Goal: Transaction & Acquisition: Purchase product/service

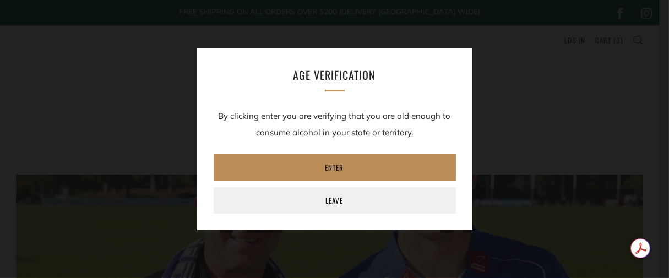
click at [325, 165] on link "Enter" at bounding box center [335, 167] width 242 height 26
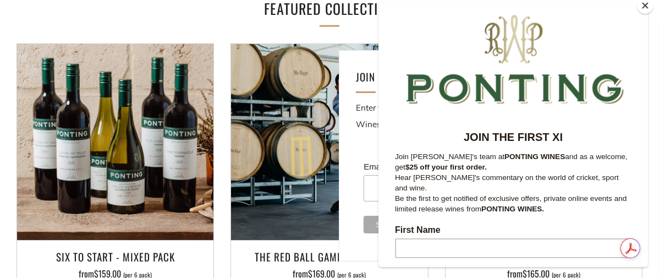
scroll to position [1162, 0]
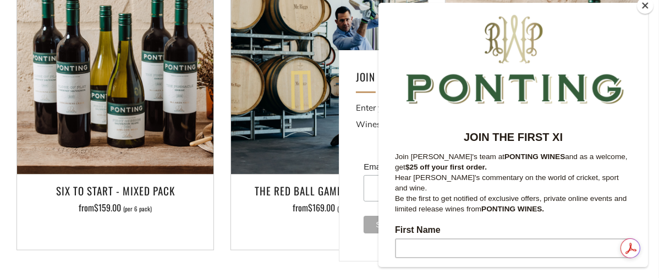
drag, startPoint x: 646, startPoint y: 6, endPoint x: 156, endPoint y: 6, distance: 489.9
click at [646, 6] on button "Close" at bounding box center [645, 5] width 17 height 17
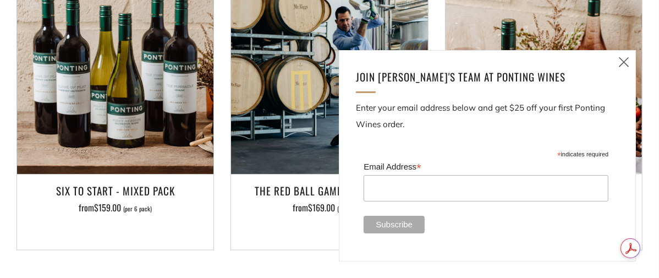
click at [626, 61] on icon at bounding box center [624, 62] width 13 height 14
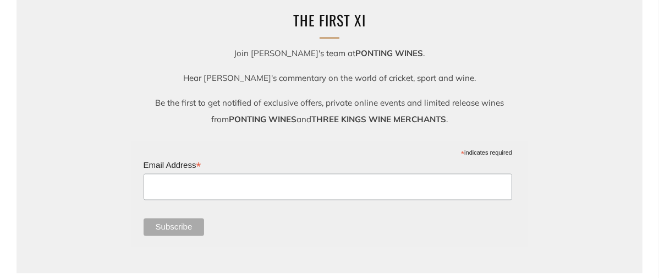
scroll to position [1467, 0]
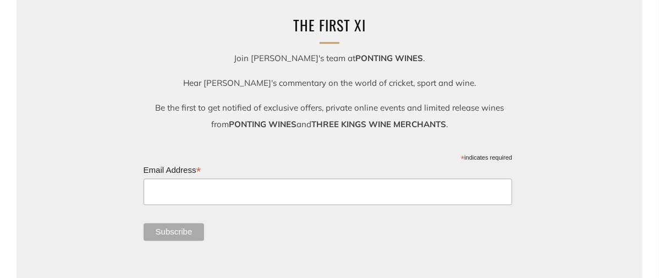
click at [356, 61] on strong "PONTING WINES" at bounding box center [390, 58] width 68 height 10
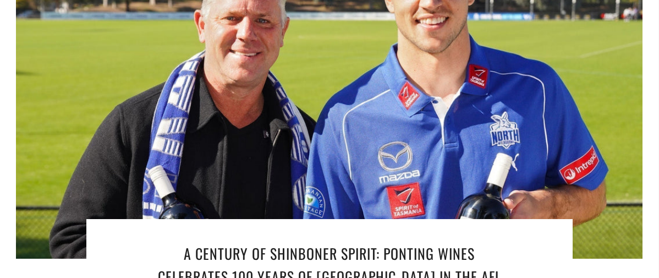
scroll to position [61, 0]
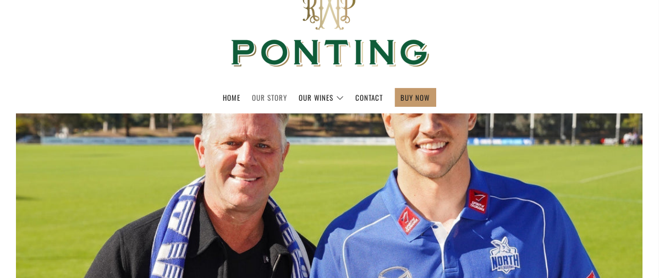
click at [277, 96] on link "Our Story" at bounding box center [270, 98] width 35 height 18
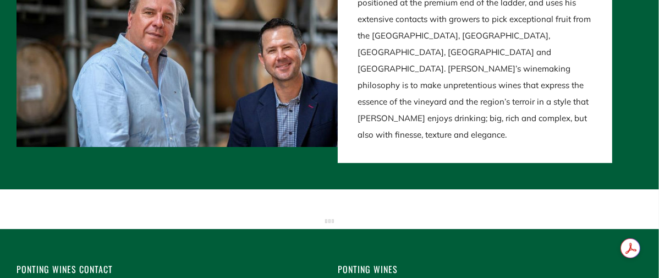
scroll to position [2507, 0]
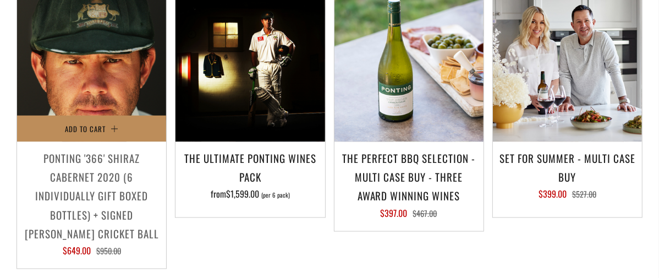
scroll to position [1039, 0]
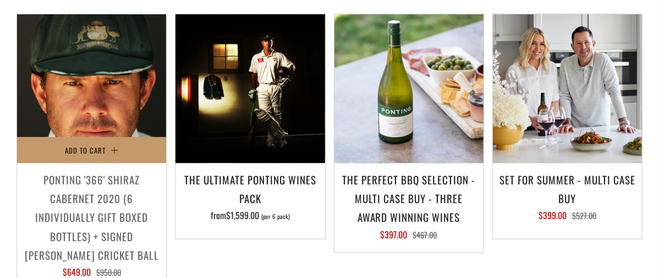
click at [114, 94] on img at bounding box center [91, 88] width 149 height 149
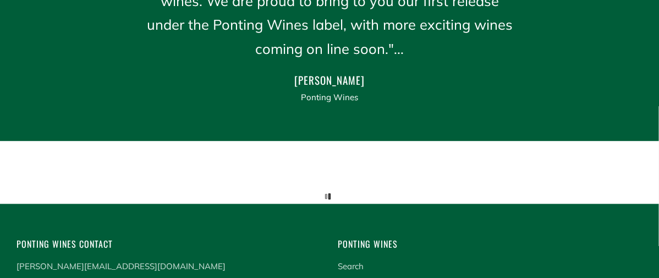
scroll to position [1847, 0]
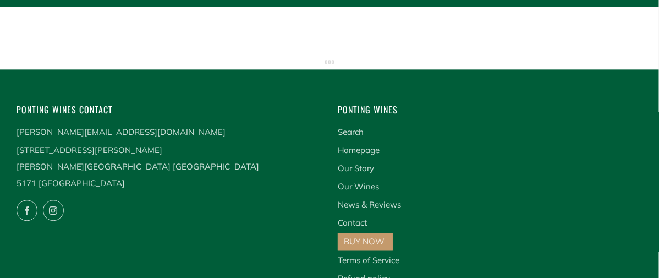
drag, startPoint x: 18, startPoint y: 69, endPoint x: 119, endPoint y: 70, distance: 101.3
click at [119, 142] on p "169 Douglas Gully Road Blewitt Springs South Australia 5171 Australia" at bounding box center [169, 167] width 305 height 50
copy p "[STREET_ADDRESS][PERSON_NAME]"
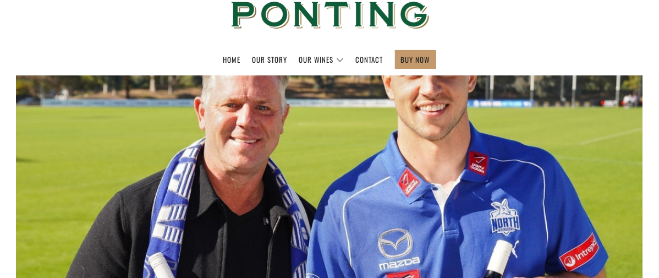
scroll to position [61, 0]
